Goal: Information Seeking & Learning: Learn about a topic

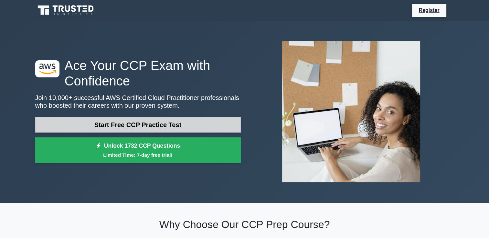
click at [182, 127] on link "Start Free CCP Practice Test" at bounding box center [137, 124] width 205 height 15
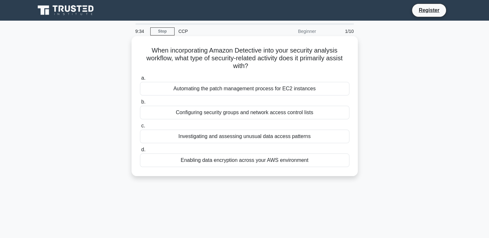
drag, startPoint x: 263, startPoint y: 63, endPoint x: 148, endPoint y: 50, distance: 115.3
click at [148, 50] on h5 "When incorporating Amazon Detective into your security analysis workflow, what …" at bounding box center [244, 58] width 211 height 24
copy h5 "When incorporating Amazon Detective into your security analysis workflow, what …"
click at [187, 140] on div "Investigating and assessing unusual data access patterns" at bounding box center [244, 137] width 209 height 14
click at [140, 128] on input "c. Investigating and assessing unusual data access patterns" at bounding box center [140, 126] width 0 height 4
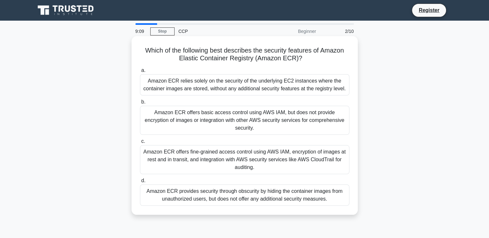
drag, startPoint x: 141, startPoint y: 49, endPoint x: 306, endPoint y: 59, distance: 164.6
click at [306, 59] on h5 "Which of the following best describes the security features of Amazon Elastic C…" at bounding box center [244, 54] width 211 height 16
copy h5 "Which of the following best describes the security features of Amazon Elastic C…"
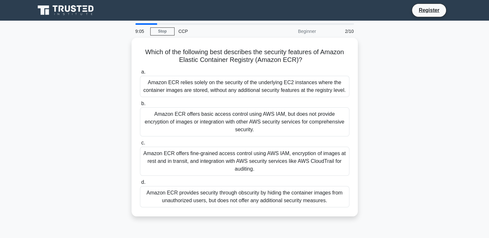
click at [67, 100] on div "Which of the following best describes the security features of Amazon Elastic C…" at bounding box center [244, 131] width 426 height 187
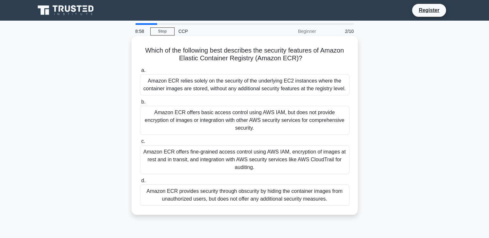
click at [220, 188] on div "Amazon ECR provides security through obscurity by hiding the container images f…" at bounding box center [244, 195] width 209 height 21
click at [140, 183] on input "d. Amazon ECR provides security through obscurity by hiding the container image…" at bounding box center [140, 181] width 0 height 4
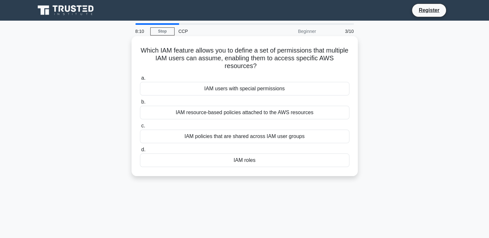
click at [285, 116] on div "IAM resource-based policies attached to the AWS resources" at bounding box center [244, 113] width 209 height 14
click at [140, 104] on input "b. IAM resource-based policies attached to the AWS resources" at bounding box center [140, 102] width 0 height 4
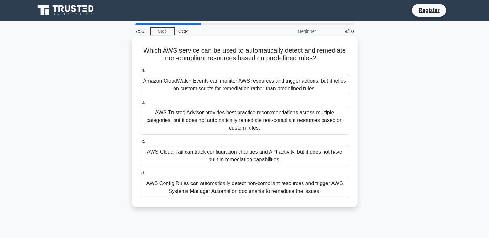
click at [239, 116] on div "AWS Trusted Advisor provides best practice recommendations across multiple cate…" at bounding box center [244, 120] width 209 height 29
click at [140, 104] on input "b. AWS Trusted Advisor provides best practice recommendations across multiple c…" at bounding box center [140, 102] width 0 height 4
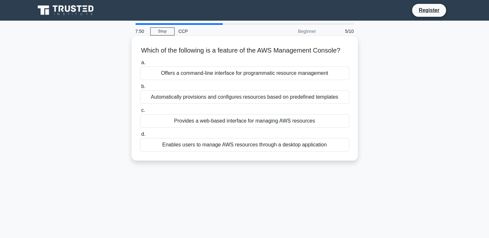
click at [184, 50] on h5 "Which of the following is a feature of the AWS Management Console? .spinner_0XT…" at bounding box center [244, 50] width 211 height 8
click at [244, 128] on div "Provides a web-based interface for managing AWS resources" at bounding box center [244, 121] width 209 height 14
click at [140, 113] on input "c. Provides a web-based interface for managing AWS resources" at bounding box center [140, 110] width 0 height 4
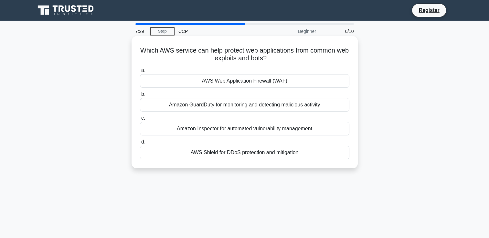
drag, startPoint x: 284, startPoint y: 64, endPoint x: 255, endPoint y: 81, distance: 33.6
click at [255, 81] on div "Which AWS service can help protect web applications from common web exploits an…" at bounding box center [244, 102] width 221 height 127
click at [255, 81] on div "AWS Web Application Firewall (WAF)" at bounding box center [244, 81] width 209 height 14
click at [140, 73] on input "a. AWS Web Application Firewall (WAF)" at bounding box center [140, 70] width 0 height 4
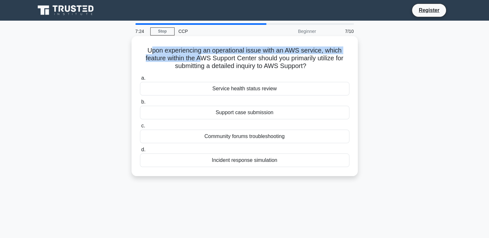
drag, startPoint x: 149, startPoint y: 48, endPoint x: 197, endPoint y: 59, distance: 49.5
click at [197, 59] on h5 "Upon experiencing an operational issue with an AWS service, which feature withi…" at bounding box center [244, 58] width 211 height 24
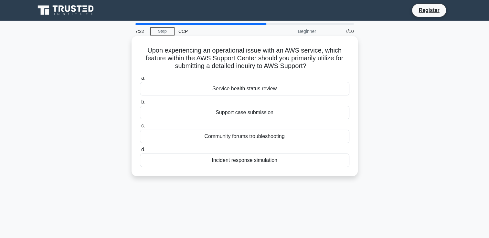
click at [242, 56] on h5 "Upon experiencing an operational issue with an AWS service, which feature withi…" at bounding box center [244, 58] width 211 height 24
click at [291, 114] on div "Support case submission" at bounding box center [244, 113] width 209 height 14
click at [140, 104] on input "b. Support case submission" at bounding box center [140, 102] width 0 height 4
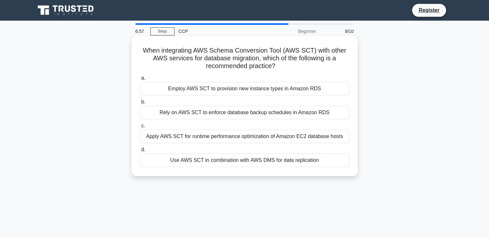
click at [225, 164] on div "Use AWS SCT in combination with AWS DMS for data replication" at bounding box center [244, 161] width 209 height 14
click at [140, 152] on input "d. Use AWS SCT in combination with AWS DMS for data replication" at bounding box center [140, 150] width 0 height 4
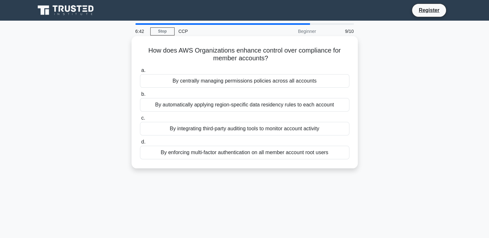
click at [291, 79] on div "By centrally managing permissions policies across all accounts" at bounding box center [244, 81] width 209 height 14
click at [140, 73] on input "a. By centrally managing permissions policies across all accounts" at bounding box center [140, 70] width 0 height 4
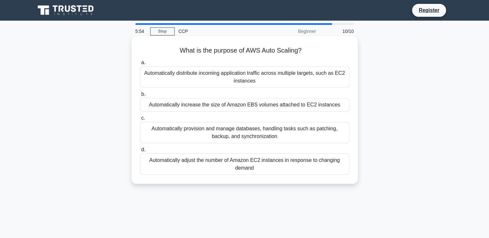
click at [261, 169] on div "Automatically adjust the number of Amazon EC2 instances in response to changing…" at bounding box center [244, 164] width 209 height 21
click at [140, 152] on input "d. Automatically adjust the number of Amazon EC2 instances in response to chang…" at bounding box center [140, 150] width 0 height 4
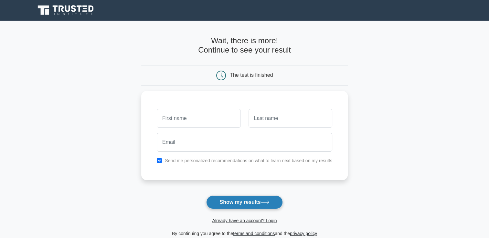
click at [238, 203] on button "Show my results" at bounding box center [244, 203] width 76 height 14
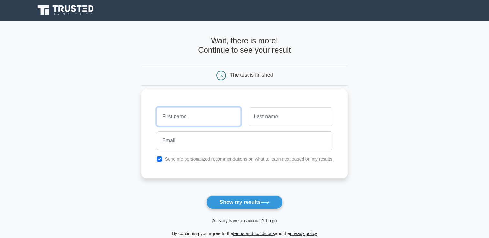
click at [196, 109] on input "text" at bounding box center [199, 117] width 84 height 19
type input "Prathmesh"
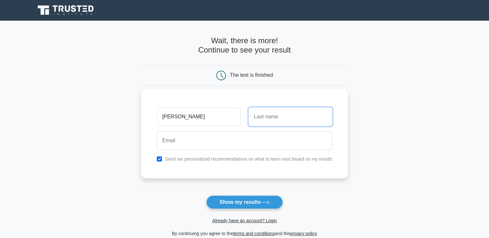
click at [283, 114] on input "text" at bounding box center [290, 117] width 84 height 19
type input "Mahakal"
click at [160, 158] on input "checkbox" at bounding box center [159, 159] width 5 height 5
checkbox input "false"
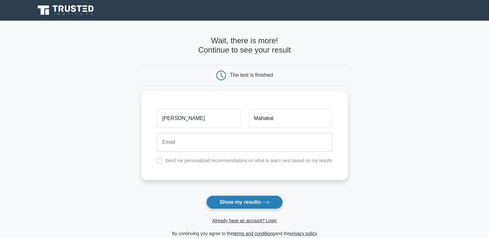
click at [221, 202] on button "Show my results" at bounding box center [244, 203] width 76 height 14
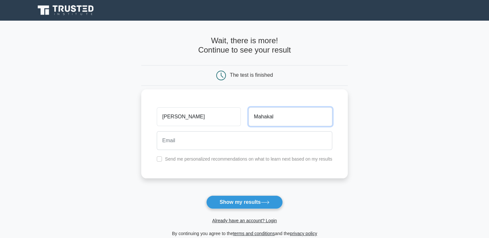
drag, startPoint x: 280, startPoint y: 114, endPoint x: 219, endPoint y: 111, distance: 60.4
click at [219, 111] on div "Prathmesh Mahakal" at bounding box center [244, 117] width 183 height 24
drag, startPoint x: 195, startPoint y: 126, endPoint x: 198, endPoint y: 123, distance: 4.1
click at [198, 123] on div "Prathmesh" at bounding box center [198, 117] width 91 height 24
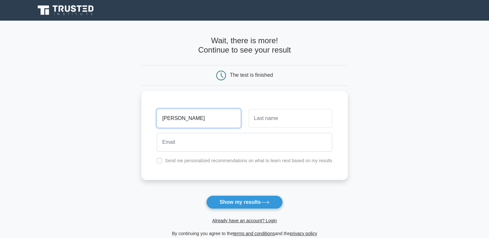
drag, startPoint x: 198, startPoint y: 123, endPoint x: 63, endPoint y: 97, distance: 136.8
click at [63, 97] on main "Wait, there is more! Continue to see your result The test is finished Prathmesh" at bounding box center [244, 137] width 489 height 232
type input "kashmira"
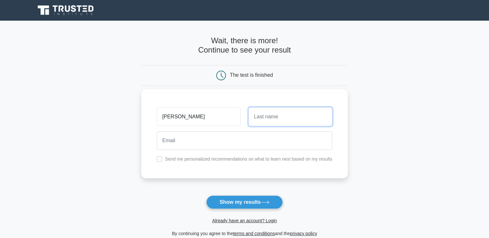
click at [267, 112] on input "text" at bounding box center [290, 117] width 84 height 19
type input "koli"
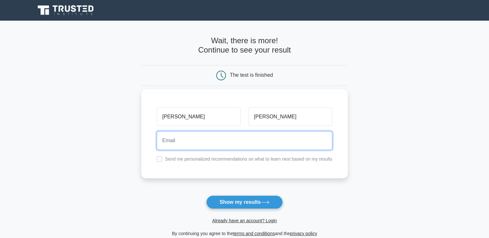
click at [244, 144] on input "email" at bounding box center [244, 140] width 175 height 19
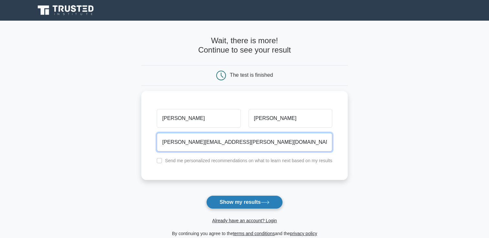
type input "koli.kashmira.15et5016@gmail.com"
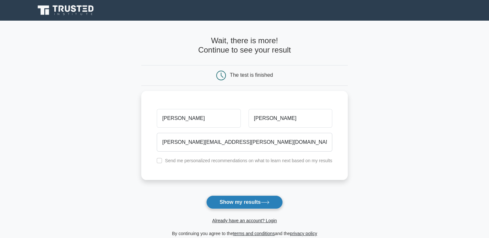
click at [228, 199] on button "Show my results" at bounding box center [244, 203] width 76 height 14
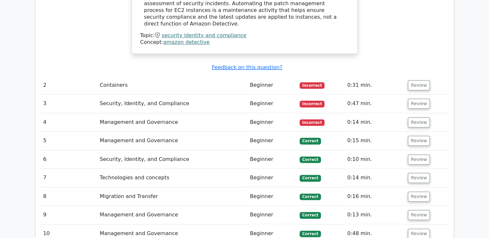
scroll to position [728, 0]
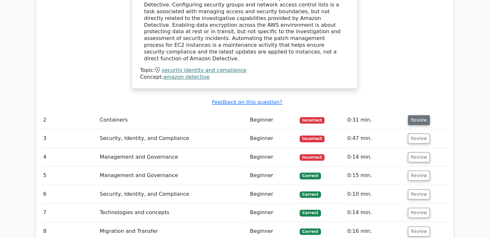
click at [412, 115] on button "Review" at bounding box center [418, 120] width 22 height 10
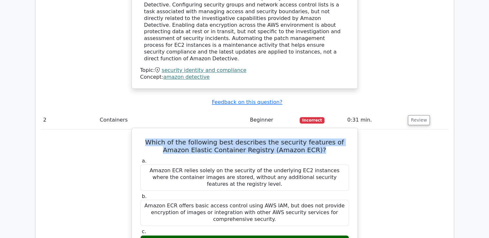
drag, startPoint x: 313, startPoint y: 120, endPoint x: 133, endPoint y: 99, distance: 181.1
copy h5 "Which of the following best describes the security features of Amazon Elastic C…"
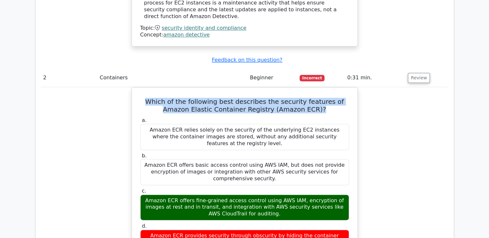
scroll to position [774, 0]
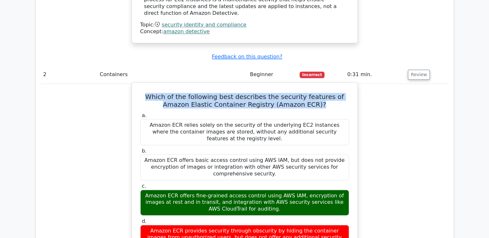
drag, startPoint x: 186, startPoint y: 156, endPoint x: 152, endPoint y: 151, distance: 34.6
click at [152, 190] on div "Amazon ECR offers fine-grained access control using AWS IAM, encryption of imag…" at bounding box center [244, 203] width 209 height 26
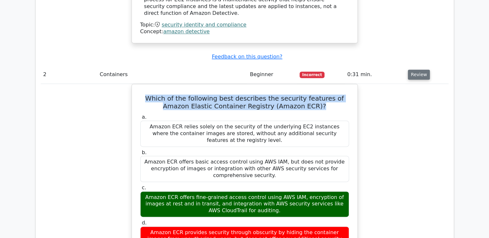
click at [421, 70] on button "Review" at bounding box center [418, 75] width 22 height 10
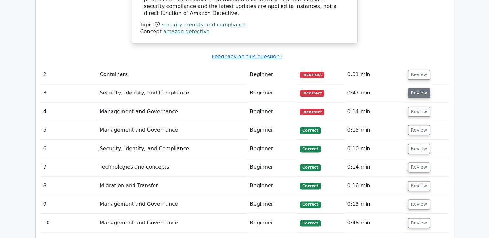
click at [421, 88] on button "Review" at bounding box center [418, 93] width 22 height 10
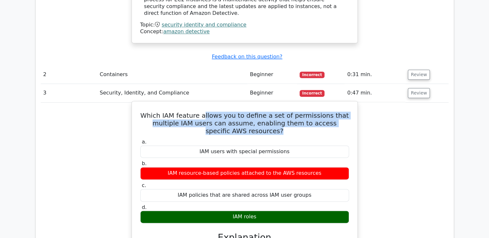
drag, startPoint x: 210, startPoint y: 82, endPoint x: 295, endPoint y: 100, distance: 87.5
click at [295, 112] on h5 "Which IAM feature allows you to define a set of permissions that multiple IAM u…" at bounding box center [244, 123] width 210 height 23
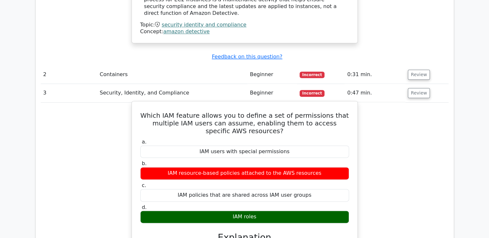
drag, startPoint x: 295, startPoint y: 100, endPoint x: 246, endPoint y: 119, distance: 53.1
click at [246, 146] on div "IAM users with special permissions" at bounding box center [244, 152] width 209 height 13
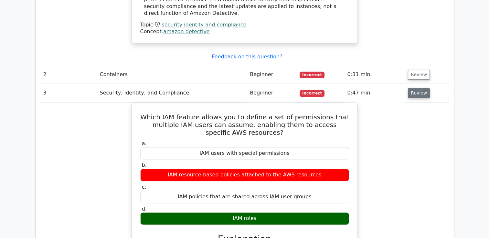
click at [411, 88] on button "Review" at bounding box center [418, 93] width 22 height 10
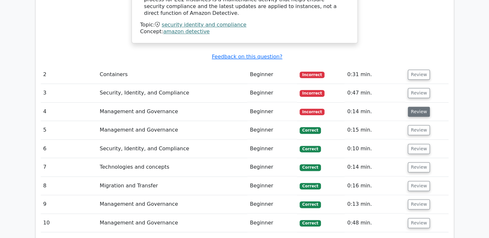
click at [417, 107] on button "Review" at bounding box center [418, 112] width 22 height 10
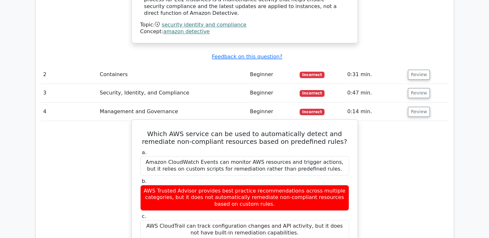
click at [221, 220] on div "AWS CloudTrail can track configuration changes and API activity, but it does no…" at bounding box center [244, 229] width 209 height 19
drag, startPoint x: 314, startPoint y: 229, endPoint x: 268, endPoint y: 222, distance: 46.7
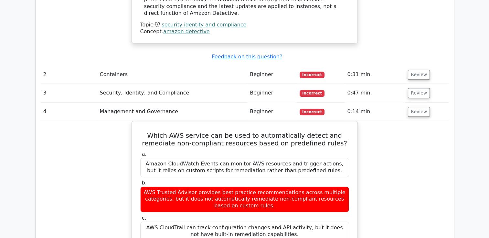
click at [422, 107] on button "Review" at bounding box center [418, 112] width 22 height 10
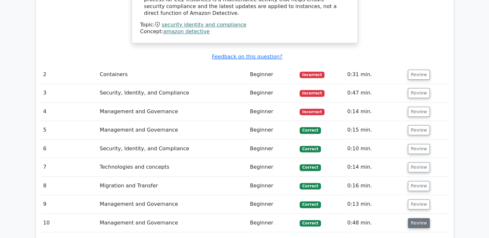
click at [412, 218] on button "Review" at bounding box center [418, 223] width 22 height 10
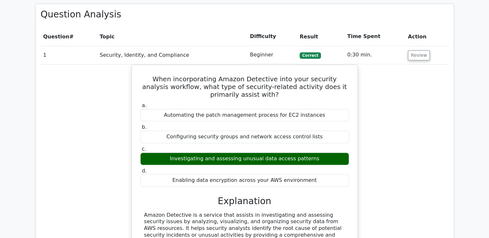
scroll to position [0, 0]
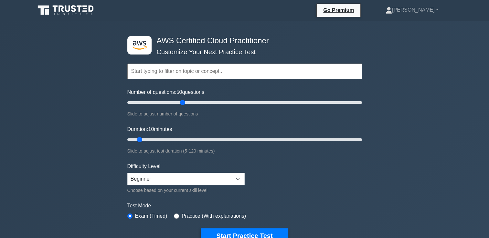
drag, startPoint x: 135, startPoint y: 104, endPoint x: 180, endPoint y: 105, distance: 45.2
type input "50"
click at [180, 105] on input "Number of questions: 50 questions" at bounding box center [244, 103] width 234 height 8
drag, startPoint x: 140, startPoint y: 142, endPoint x: 189, endPoint y: 155, distance: 50.4
type input "35"
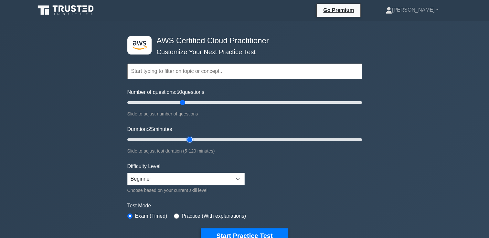
click at [189, 144] on input "Duration: 25 minutes" at bounding box center [244, 140] width 234 height 8
click at [225, 178] on select "Beginner Intermediate Expert" at bounding box center [185, 179] width 117 height 12
select select "intermediate"
click at [127, 173] on select "Beginner Intermediate Expert" at bounding box center [185, 179] width 117 height 12
click at [179, 216] on div "Practice (With explanations)" at bounding box center [210, 216] width 72 height 8
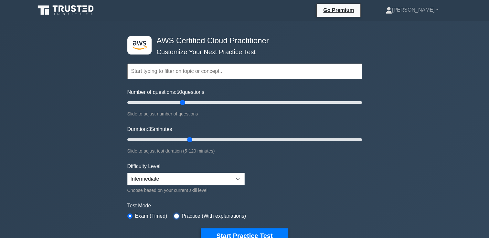
click at [176, 215] on input "radio" at bounding box center [176, 216] width 5 height 5
radio input "true"
click at [234, 233] on button "Start Practice Test" at bounding box center [244, 236] width 87 height 15
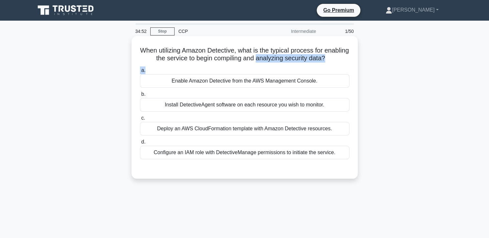
drag, startPoint x: 270, startPoint y: 63, endPoint x: 347, endPoint y: 69, distance: 77.4
click at [347, 69] on div "When utilizing Amazon Detective, what is the typical process for enabling the s…" at bounding box center [244, 108] width 221 height 138
click at [254, 51] on h5 "When utilizing Amazon Detective, what is the typical process for enabling the s…" at bounding box center [244, 54] width 211 height 16
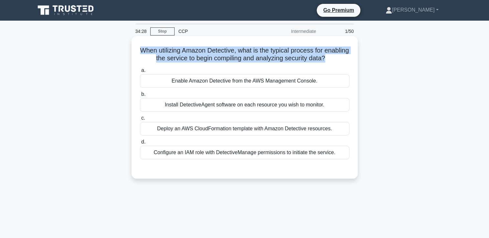
drag, startPoint x: 340, startPoint y: 60, endPoint x: 139, endPoint y: 49, distance: 200.8
click at [139, 49] on h5 "When utilizing Amazon Detective, what is the typical process for enabling the s…" at bounding box center [244, 54] width 211 height 16
copy h5 "When utilizing Amazon Detective, what is the typical process for enabling the s…"
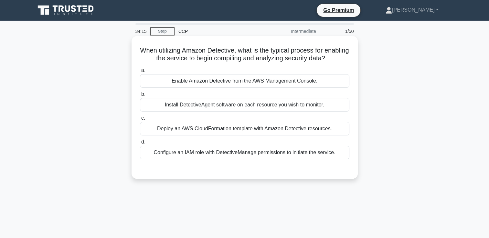
click at [201, 78] on div "Enable Amazon Detective from the AWS Management Console." at bounding box center [244, 81] width 209 height 14
click at [140, 73] on input "a. Enable Amazon Detective from the AWS Management Console." at bounding box center [140, 70] width 0 height 4
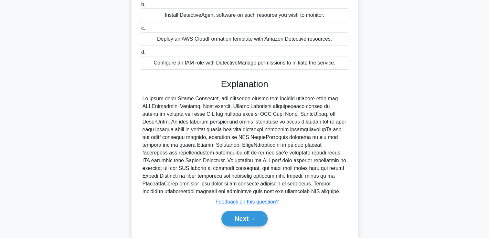
scroll to position [93, 0]
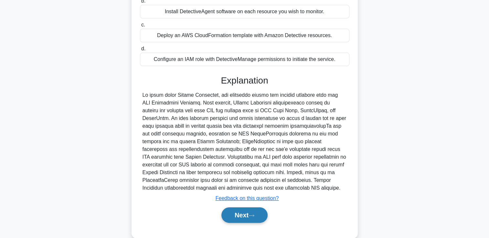
click at [240, 210] on button "Next" at bounding box center [244, 215] width 46 height 15
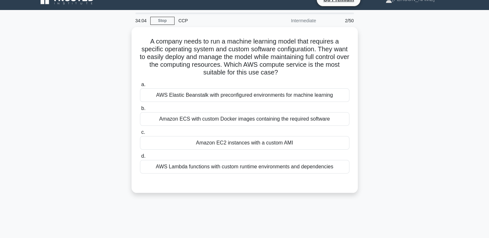
scroll to position [0, 0]
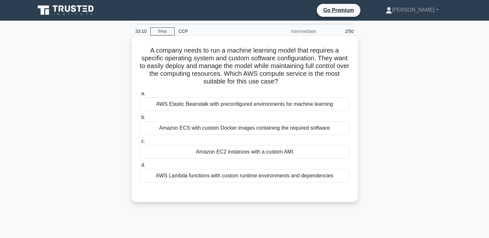
click at [208, 128] on div "Amazon ECS with custom Docker images containing the required software" at bounding box center [244, 128] width 209 height 14
click at [140, 120] on input "b. Amazon ECS with custom Docker images containing the required software" at bounding box center [140, 118] width 0 height 4
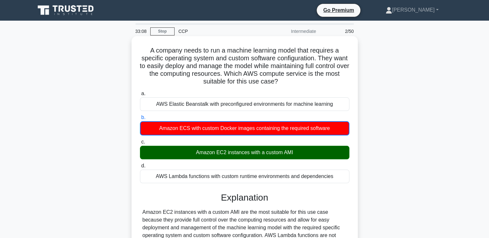
click at [225, 157] on div "Amazon EC2 instances with a custom AMI" at bounding box center [244, 153] width 209 height 14
click at [140, 144] on input "c. Amazon EC2 instances with a custom AMI" at bounding box center [140, 142] width 0 height 4
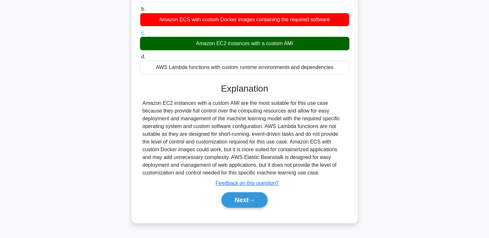
scroll to position [110, 0]
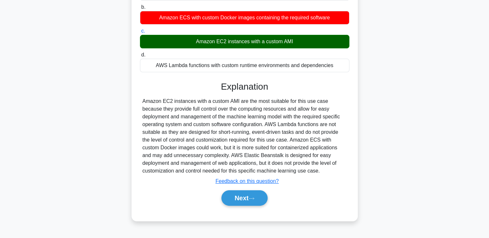
click at [234, 116] on div "Amazon EC2 instances with a custom AMI are the most suitable for this use case …" at bounding box center [244, 136] width 204 height 77
click at [240, 197] on button "Next" at bounding box center [244, 197] width 46 height 15
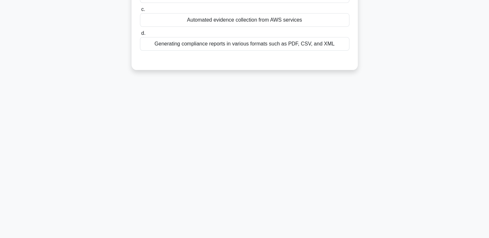
scroll to position [0, 0]
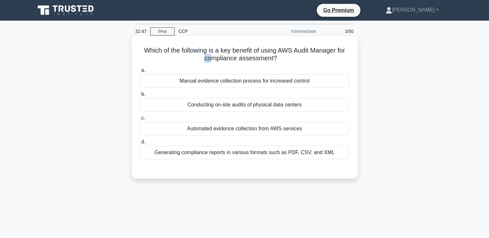
drag, startPoint x: 213, startPoint y: 61, endPoint x: 181, endPoint y: 56, distance: 33.1
click at [181, 56] on h5 "Which of the following is a key benefit of using AWS Audit Manager for complian…" at bounding box center [244, 54] width 211 height 16
drag, startPoint x: 181, startPoint y: 56, endPoint x: 168, endPoint y: 56, distance: 12.9
click at [168, 56] on h5 "Which of the following is a key benefit of using AWS Audit Manager for complian…" at bounding box center [244, 54] width 211 height 16
click at [257, 158] on div "Generating compliance reports in various formats such as PDF, CSV, and XML" at bounding box center [244, 153] width 209 height 14
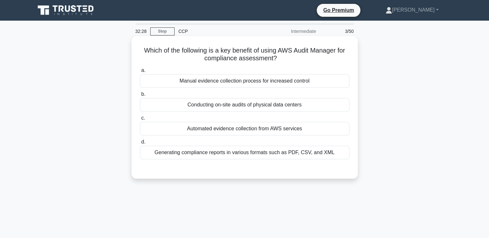
click at [140, 144] on input "d. Generating compliance reports in various formats such as PDF, CSV, and XML" at bounding box center [140, 142] width 0 height 4
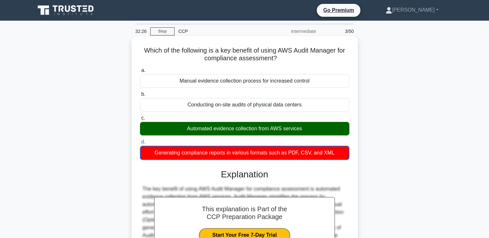
click at [291, 133] on div "Automated evidence collection from AWS services" at bounding box center [244, 129] width 209 height 14
click at [140, 120] on input "c. Automated evidence collection from AWS services" at bounding box center [140, 118] width 0 height 4
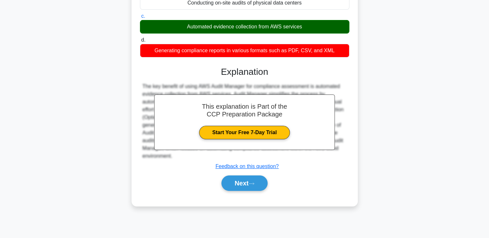
scroll to position [110, 0]
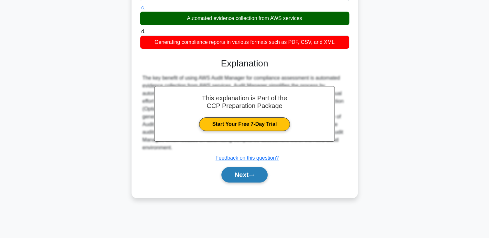
click at [251, 180] on button "Next" at bounding box center [244, 174] width 46 height 15
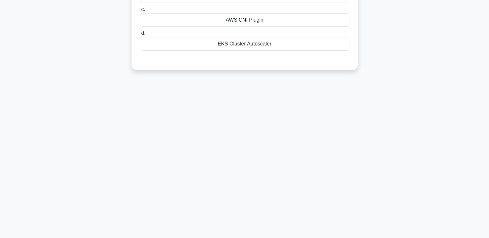
scroll to position [0, 0]
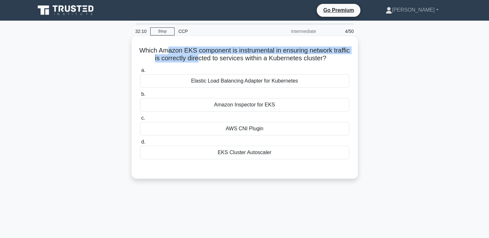
drag, startPoint x: 206, startPoint y: 61, endPoint x: 177, endPoint y: 55, distance: 29.7
click at [177, 55] on h5 "Which Amazon EKS component is instrumental in ensuring network traffic is corre…" at bounding box center [244, 54] width 211 height 16
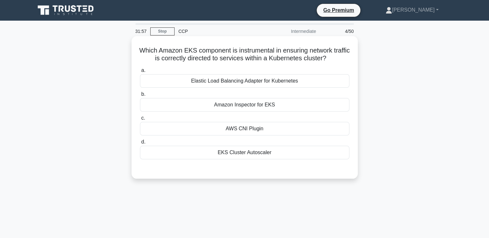
click at [280, 84] on div "Elastic Load Balancing Adapter for Kubernetes" at bounding box center [244, 81] width 209 height 14
click at [140, 73] on input "a. Elastic Load Balancing Adapter for Kubernetes" at bounding box center [140, 70] width 0 height 4
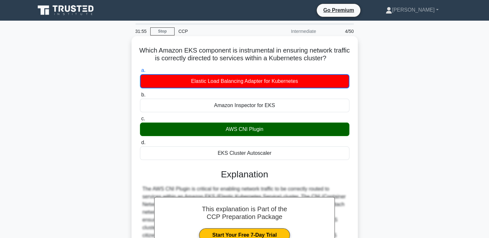
click at [279, 139] on label "d. EKS Cluster Autoscaler" at bounding box center [244, 149] width 209 height 21
click at [140, 141] on input "d. EKS Cluster Autoscaler" at bounding box center [140, 143] width 0 height 4
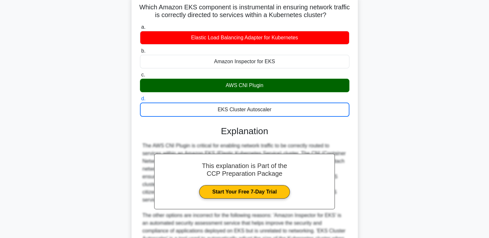
scroll to position [11, 0]
